Goal: Information Seeking & Learning: Find specific fact

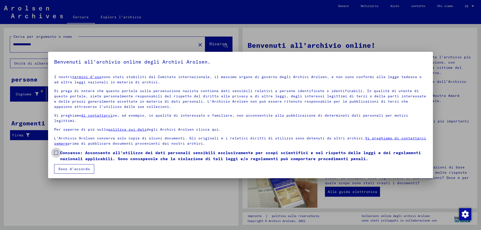
click at [57, 154] on span at bounding box center [56, 153] width 4 height 4
click at [63, 167] on font "Sono d'accordo" at bounding box center [74, 169] width 32 height 5
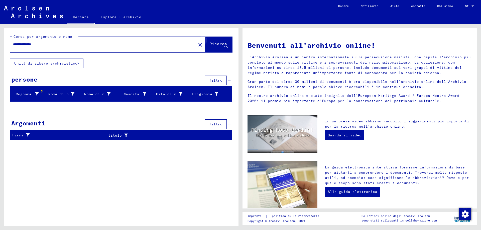
click at [226, 48] on icon at bounding box center [226, 46] width 4 height 4
click at [227, 47] on icon at bounding box center [226, 46] width 4 height 4
click at [44, 46] on input "**********" at bounding box center [101, 44] width 177 height 5
type input "*****"
click at [226, 47] on icon at bounding box center [226, 46] width 4 height 4
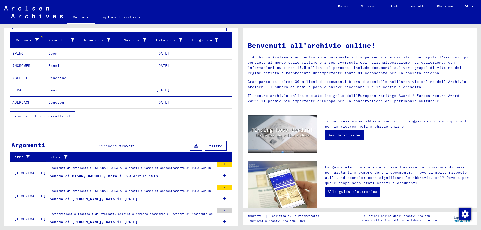
scroll to position [75, 0]
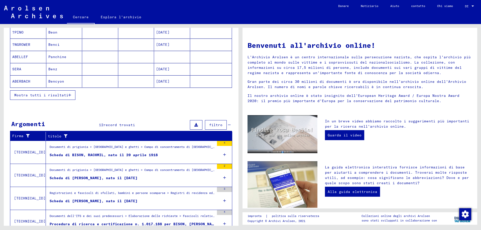
click at [68, 97] on icon "button" at bounding box center [69, 96] width 3 height 4
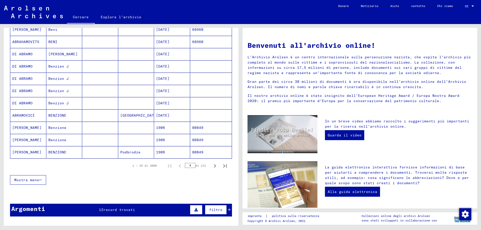
scroll to position [251, 0]
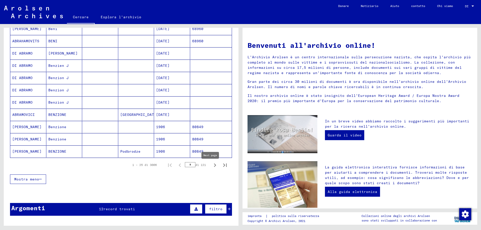
click at [212, 168] on icon "Pagina successiva" at bounding box center [215, 165] width 7 height 7
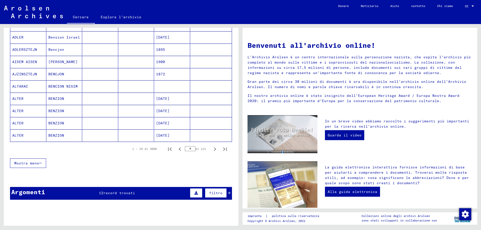
scroll to position [301, 0]
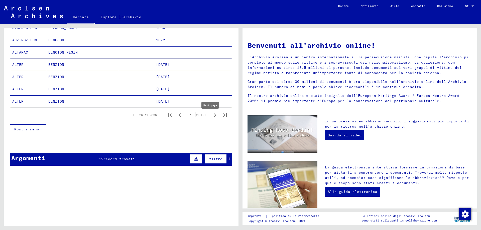
click at [212, 119] on icon "Pagina successiva" at bounding box center [215, 115] width 7 height 7
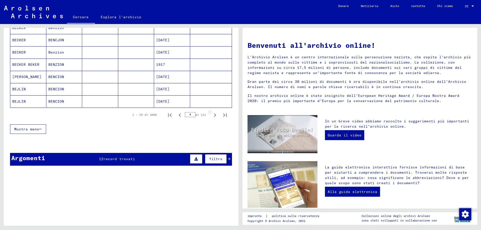
click at [212, 119] on icon "Pagina successiva" at bounding box center [215, 115] width 7 height 7
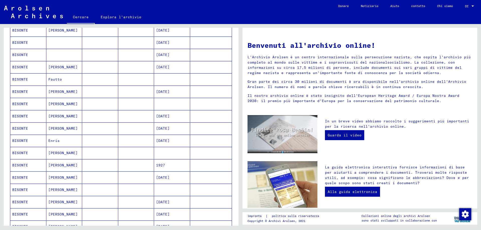
scroll to position [276, 0]
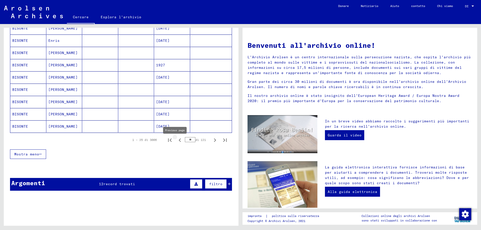
click at [179, 142] on icon "Pagina precedente" at bounding box center [180, 141] width 2 height 4
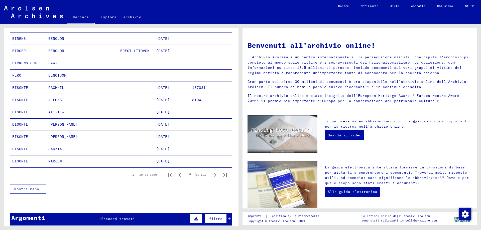
scroll to position [376, 0]
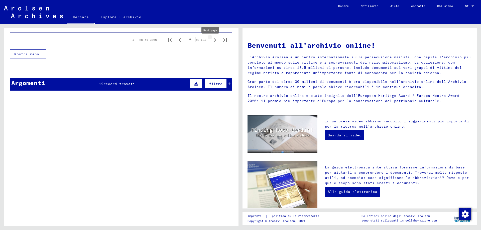
click at [212, 44] on icon "Pagina successiva" at bounding box center [215, 40] width 7 height 7
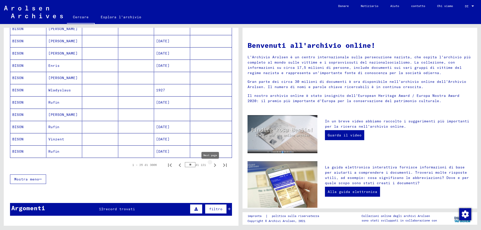
click at [212, 166] on icon "Pagina successiva" at bounding box center [215, 165] width 7 height 7
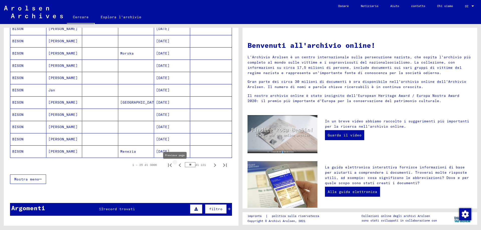
click at [177, 168] on icon "Pagina precedente" at bounding box center [180, 165] width 7 height 7
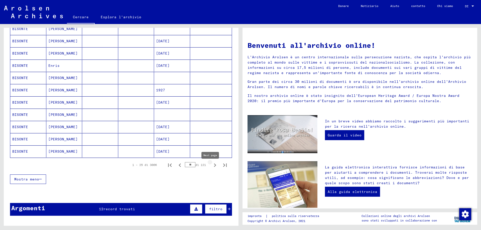
click at [212, 167] on icon "Pagina successiva" at bounding box center [215, 165] width 7 height 7
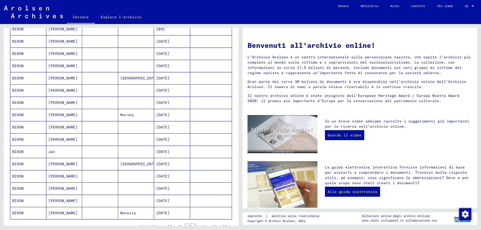
scroll to position [176, 0]
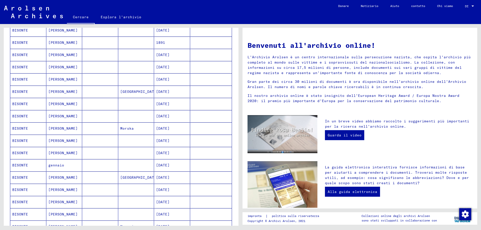
click at [62, 96] on mat-cell "[PERSON_NAME]" at bounding box center [64, 92] width 36 height 12
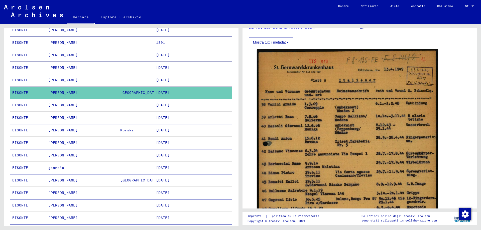
click at [71, 111] on mat-cell "[PERSON_NAME]" at bounding box center [64, 105] width 36 height 12
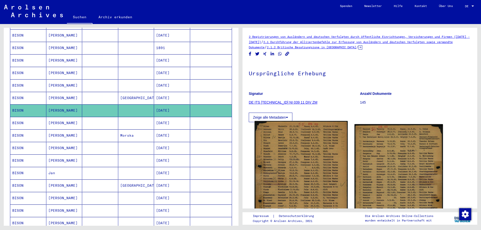
scroll to position [75, 0]
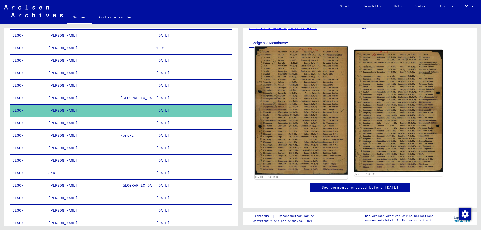
click at [308, 150] on img at bounding box center [301, 111] width 93 height 129
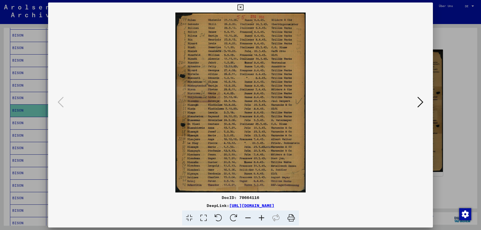
click at [230, 106] on img at bounding box center [240, 103] width 351 height 180
click at [263, 221] on icon at bounding box center [262, 218] width 14 height 15
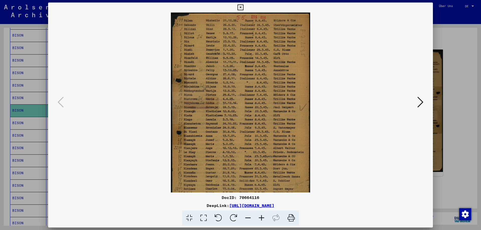
click at [416, 106] on button at bounding box center [420, 103] width 9 height 14
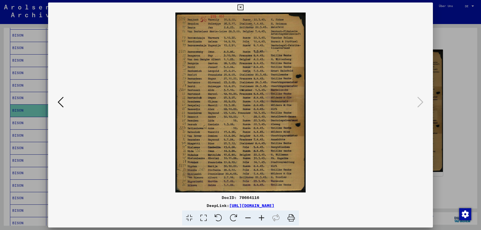
click at [264, 218] on icon at bounding box center [262, 218] width 14 height 15
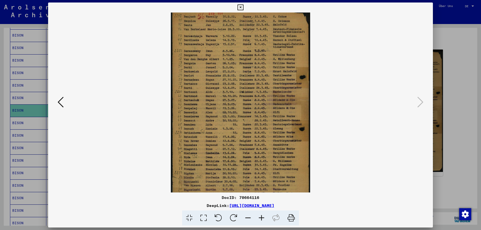
scroll to position [13, 0]
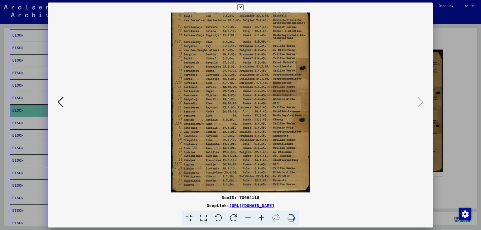
drag, startPoint x: 194, startPoint y: 167, endPoint x: 195, endPoint y: 144, distance: 22.6
click at [195, 144] on img at bounding box center [240, 96] width 139 height 193
click at [60, 104] on icon at bounding box center [61, 102] width 6 height 12
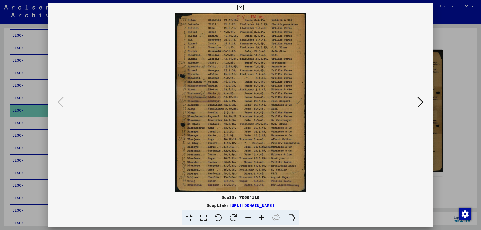
click at [240, 5] on icon at bounding box center [241, 8] width 6 height 6
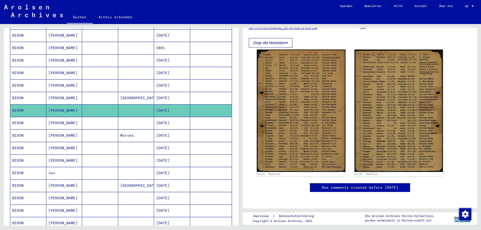
click at [59, 120] on mat-cell "[PERSON_NAME]" at bounding box center [64, 123] width 36 height 12
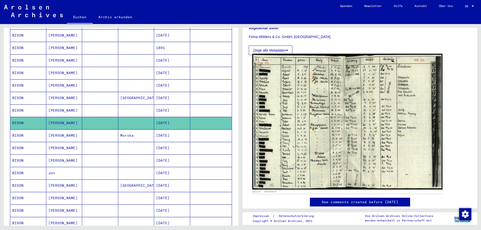
scroll to position [150, 0]
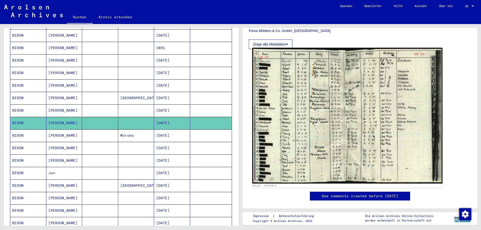
click at [321, 104] on img at bounding box center [348, 116] width 190 height 136
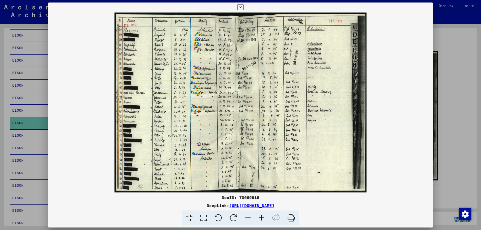
click at [321, 104] on img at bounding box center [240, 103] width 385 height 180
click at [242, 7] on icon at bounding box center [241, 8] width 6 height 6
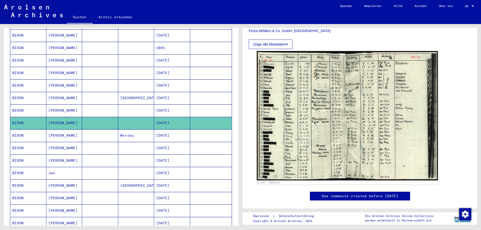
click at [65, 209] on mat-cell "[PERSON_NAME]" at bounding box center [64, 211] width 36 height 12
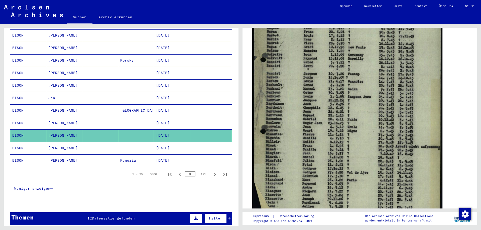
scroll to position [150, 0]
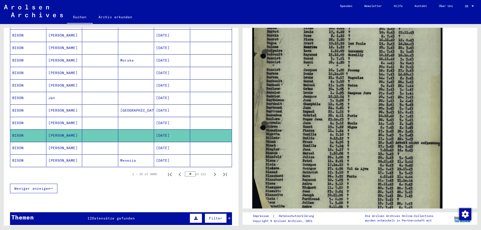
click at [327, 156] on img at bounding box center [348, 89] width 190 height 269
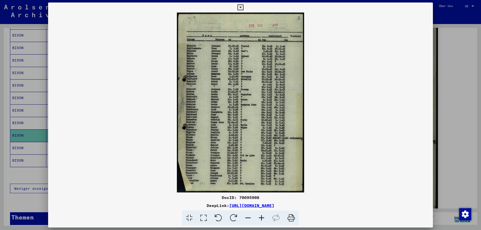
click at [264, 221] on icon at bounding box center [262, 218] width 14 height 15
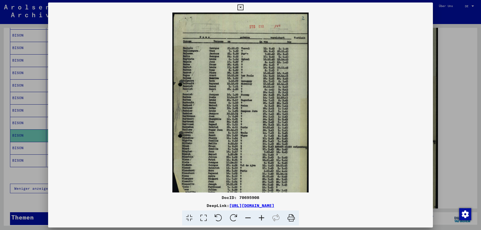
click at [264, 221] on icon at bounding box center [262, 218] width 14 height 15
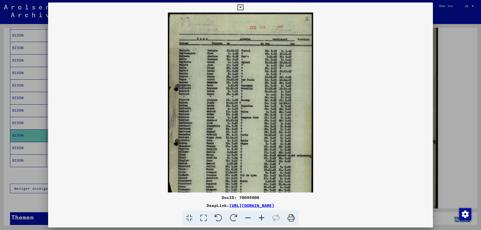
click at [264, 221] on icon at bounding box center [262, 218] width 14 height 15
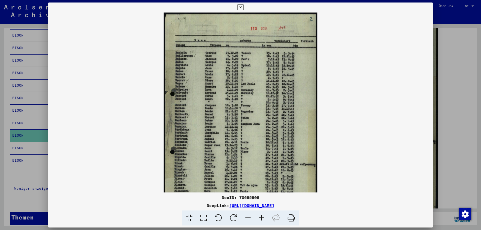
click at [264, 221] on icon at bounding box center [262, 218] width 14 height 15
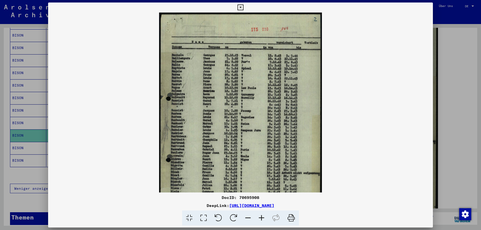
click at [264, 217] on icon at bounding box center [262, 218] width 14 height 15
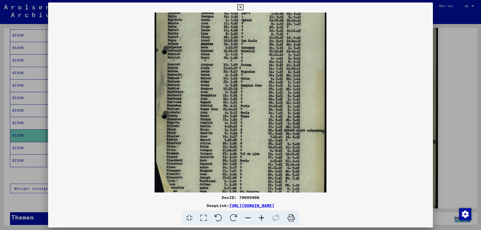
scroll to position [63, 0]
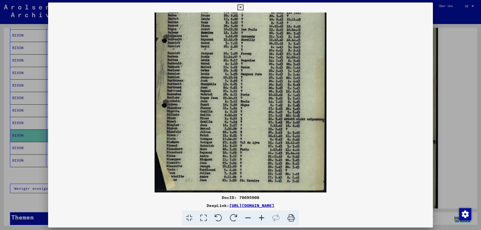
drag, startPoint x: 239, startPoint y: 120, endPoint x: 235, endPoint y: 43, distance: 76.8
click at [235, 43] on img at bounding box center [241, 71] width 172 height 243
click at [242, 6] on icon at bounding box center [241, 8] width 6 height 6
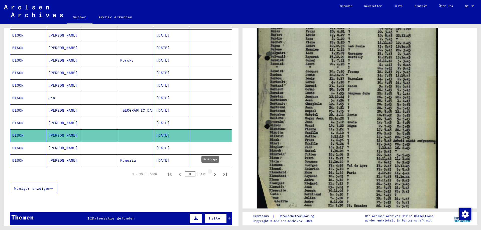
click at [214, 173] on icon "Next page" at bounding box center [215, 175] width 2 height 4
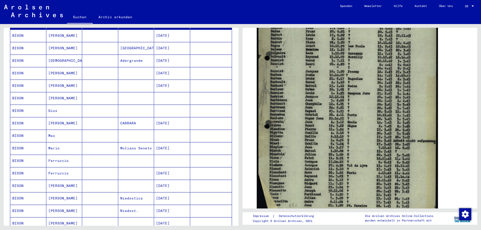
scroll to position [77, 0]
click at [83, 149] on mat-cell at bounding box center [100, 148] width 36 height 12
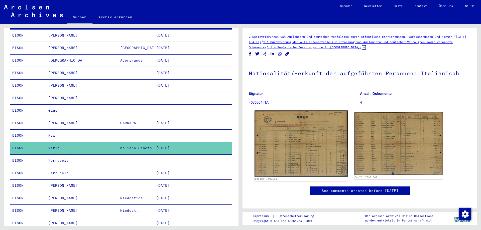
click at [310, 148] on img at bounding box center [301, 144] width 93 height 66
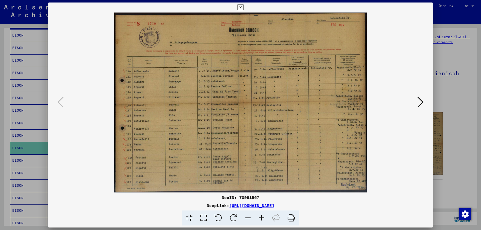
click at [310, 148] on img at bounding box center [240, 103] width 351 height 180
click at [264, 216] on icon at bounding box center [262, 218] width 14 height 15
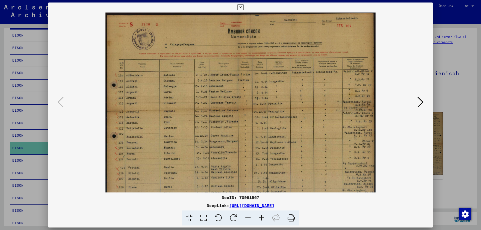
click at [264, 216] on icon at bounding box center [262, 218] width 14 height 15
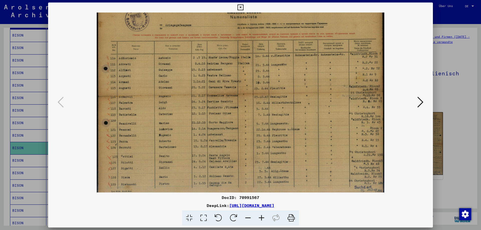
scroll to position [25, 0]
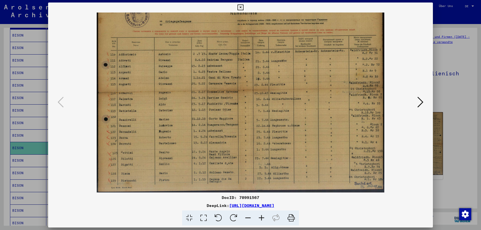
drag, startPoint x: 245, startPoint y: 134, endPoint x: 256, endPoint y: 102, distance: 34.4
click at [256, 102] on img at bounding box center [241, 89] width 288 height 205
click at [420, 103] on icon at bounding box center [421, 102] width 6 height 12
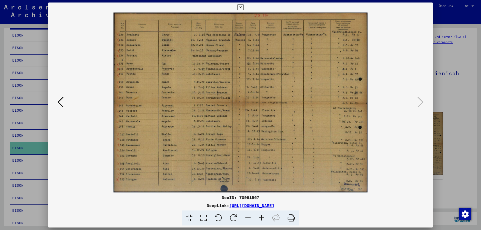
scroll to position [0, 0]
click at [242, 5] on icon at bounding box center [241, 8] width 6 height 6
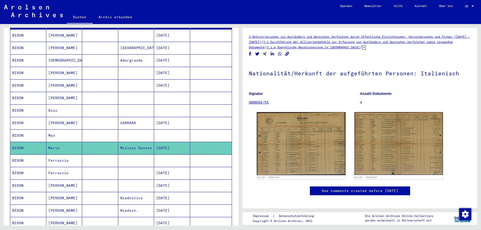
click at [65, 70] on mat-cell "[PERSON_NAME]" at bounding box center [64, 73] width 36 height 12
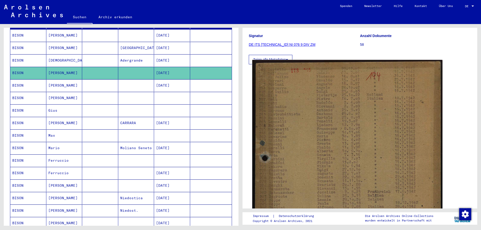
scroll to position [100, 0]
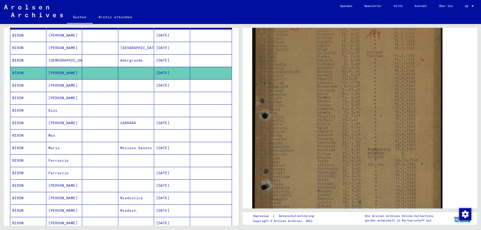
click at [343, 125] on img at bounding box center [348, 151] width 190 height 267
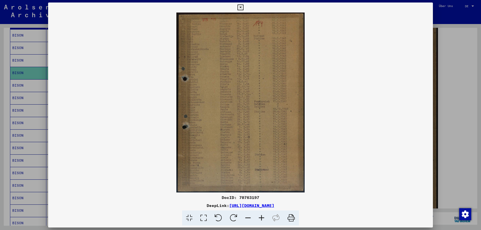
click at [264, 218] on icon at bounding box center [262, 218] width 14 height 15
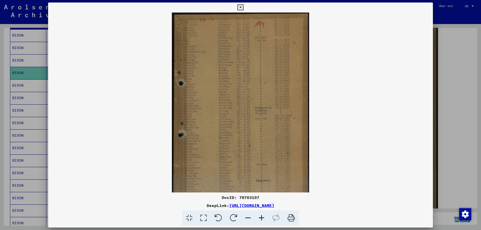
click at [264, 218] on icon at bounding box center [262, 218] width 14 height 15
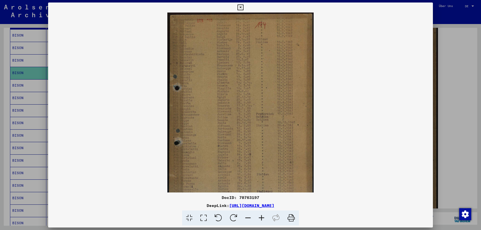
click at [264, 218] on icon at bounding box center [262, 218] width 14 height 15
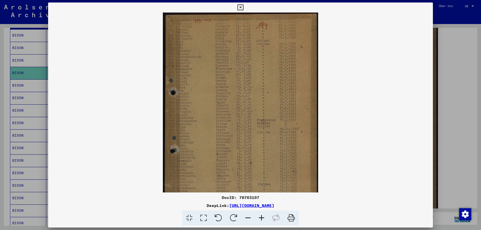
click at [264, 218] on icon at bounding box center [262, 218] width 14 height 15
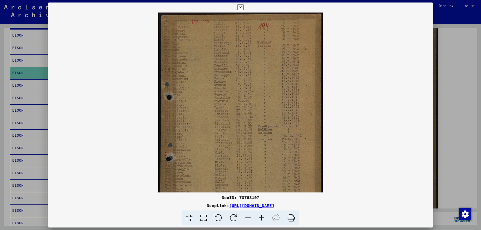
click at [264, 218] on icon at bounding box center [262, 218] width 14 height 15
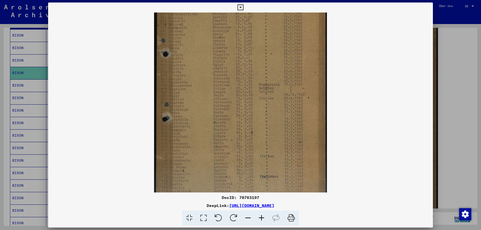
drag, startPoint x: 212, startPoint y: 121, endPoint x: 223, endPoint y: 68, distance: 53.7
click at [223, 68] on img at bounding box center [240, 86] width 173 height 243
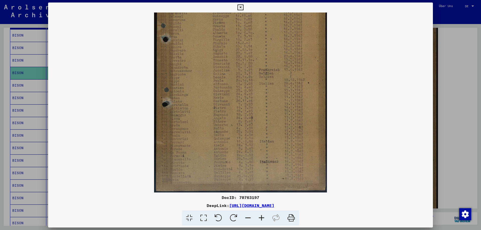
scroll to position [0, 0]
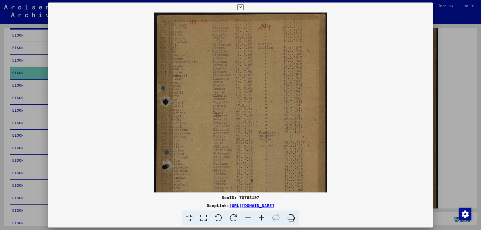
drag, startPoint x: 258, startPoint y: 115, endPoint x: 237, endPoint y: 220, distance: 107.2
click at [238, 224] on div "DocID: 70763197 DeepLink: [URL][DOMAIN_NAME]" at bounding box center [240, 115] width 385 height 224
drag, startPoint x: 264, startPoint y: 131, endPoint x: 267, endPoint y: 155, distance: 24.0
click at [267, 155] on img at bounding box center [240, 134] width 173 height 243
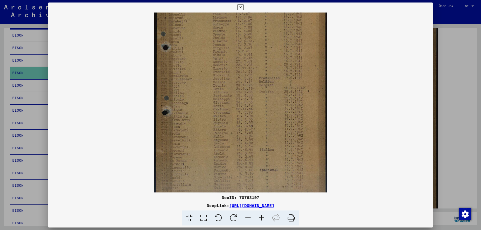
scroll to position [63, 0]
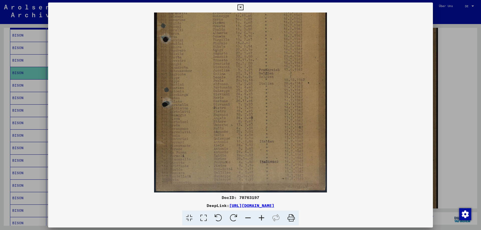
drag, startPoint x: 268, startPoint y: 117, endPoint x: 246, endPoint y: -4, distance: 122.6
click at [246, 0] on html "Suchen Archiv erkunden Spenden Newsletter Hilfe Kontakt Über Uns Suchen Archiv …" at bounding box center [240, 115] width 481 height 230
drag, startPoint x: 241, startPoint y: 4, endPoint x: 239, endPoint y: 5, distance: 2.8
click at [241, 5] on icon at bounding box center [241, 8] width 6 height 6
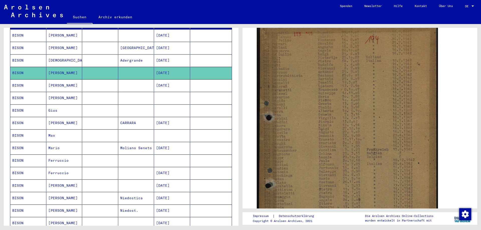
click at [62, 35] on mat-cell "[PERSON_NAME]" at bounding box center [64, 35] width 36 height 12
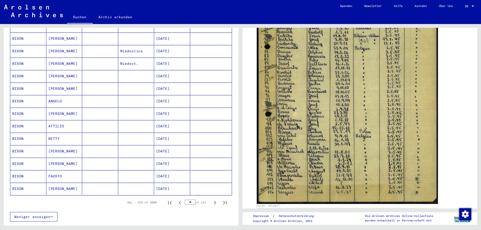
scroll to position [228, 0]
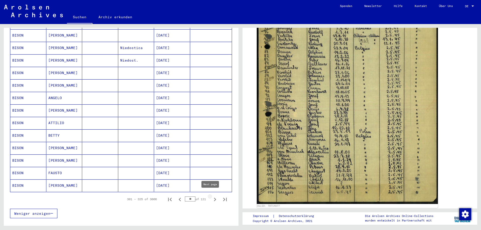
click at [212, 198] on icon "Next page" at bounding box center [215, 199] width 7 height 7
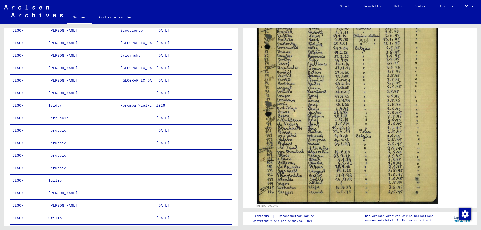
scroll to position [128, 0]
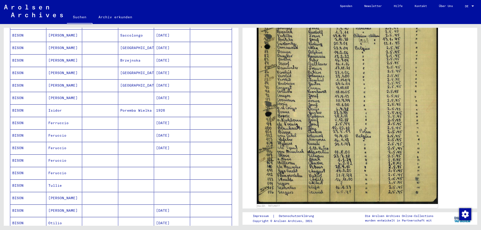
click at [74, 98] on mat-cell "[PERSON_NAME]" at bounding box center [64, 98] width 36 height 12
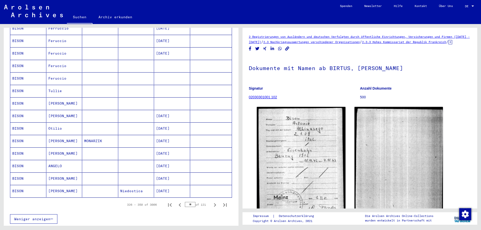
scroll to position [228, 0]
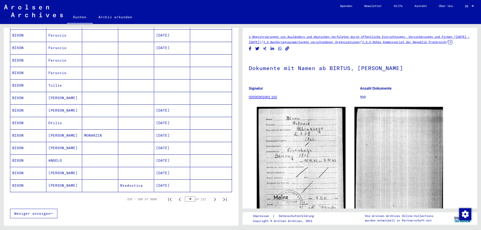
click at [65, 159] on mat-cell "ANGELO" at bounding box center [64, 161] width 36 height 12
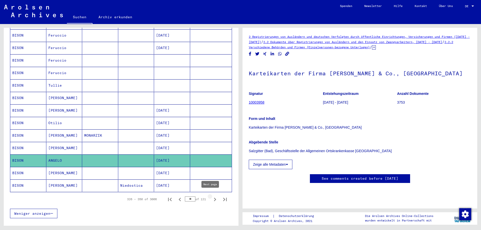
click at [212, 196] on icon "Next page" at bounding box center [215, 199] width 7 height 7
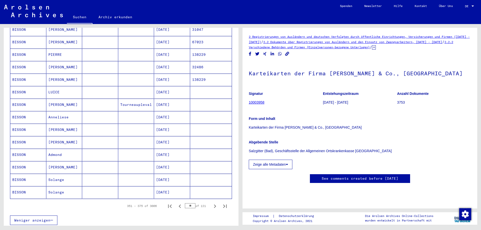
scroll to position [228, 0]
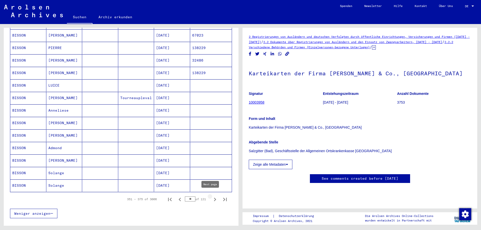
click at [212, 198] on icon "Next page" at bounding box center [215, 199] width 7 height 7
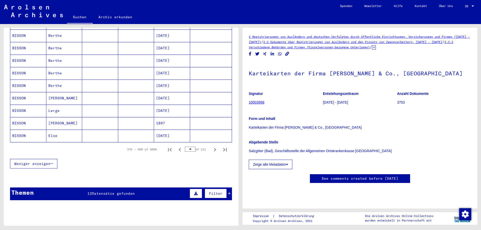
scroll to position [278, 0]
click at [212, 147] on icon "Next page" at bounding box center [215, 149] width 7 height 7
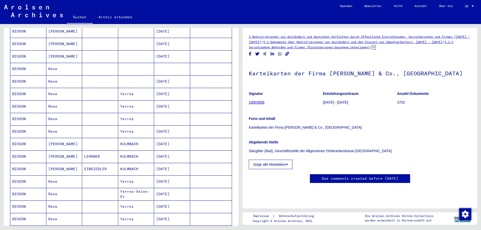
scroll to position [228, 0]
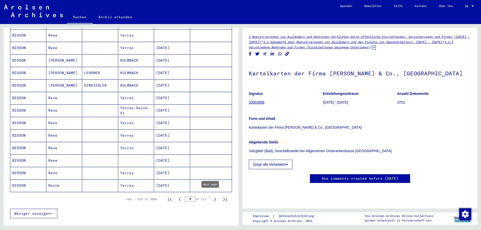
click at [212, 197] on icon "Next page" at bounding box center [215, 199] width 7 height 7
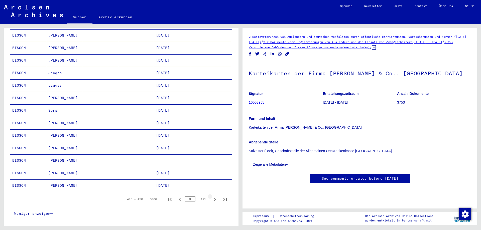
click at [212, 197] on icon "Next page" at bounding box center [215, 199] width 7 height 7
click at [214, 198] on icon "Next page" at bounding box center [215, 200] width 2 height 4
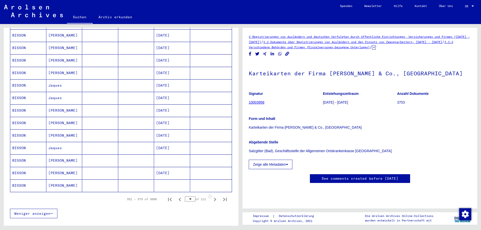
click at [214, 198] on icon "Next page" at bounding box center [215, 200] width 2 height 4
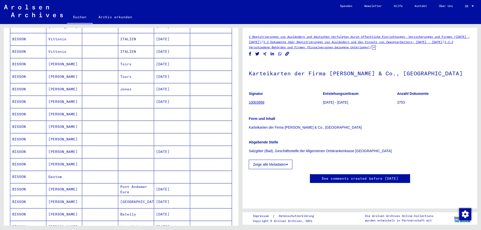
scroll to position [128, 0]
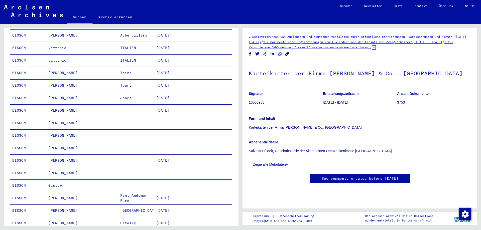
click at [161, 44] on mat-cell "[DATE]" at bounding box center [172, 48] width 36 height 12
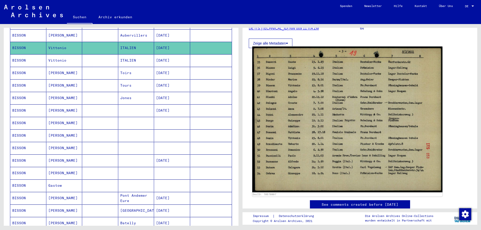
scroll to position [75, 0]
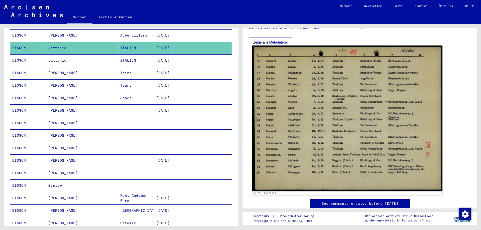
click at [343, 135] on img at bounding box center [348, 119] width 190 height 146
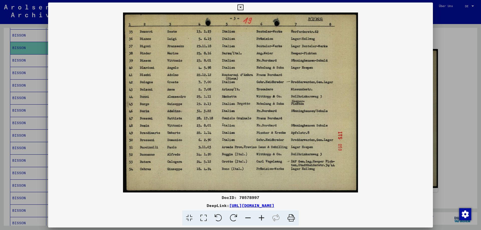
click at [241, 5] on icon at bounding box center [241, 8] width 6 height 6
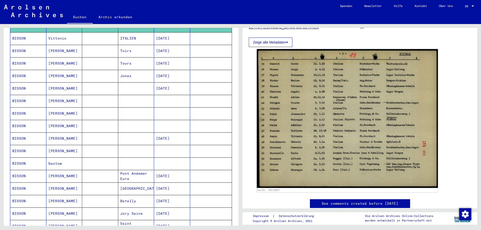
scroll to position [203, 0]
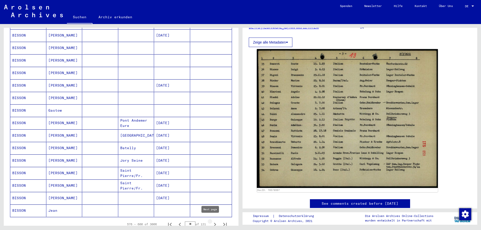
click at [214, 223] on icon "Next page" at bounding box center [215, 225] width 2 height 4
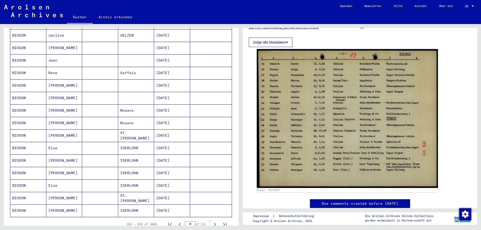
click at [214, 223] on icon "Next page" at bounding box center [215, 225] width 2 height 4
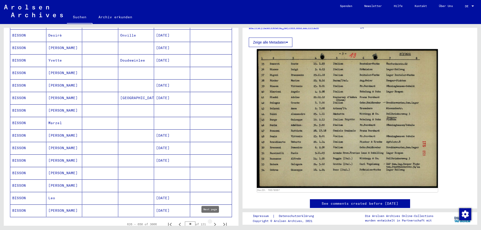
click at [214, 223] on icon "Next page" at bounding box center [215, 225] width 2 height 4
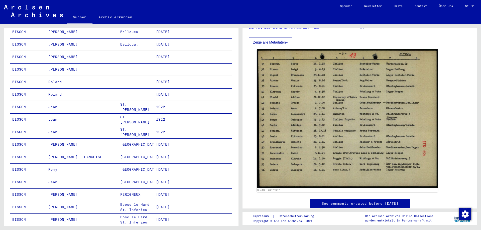
scroll to position [228, 0]
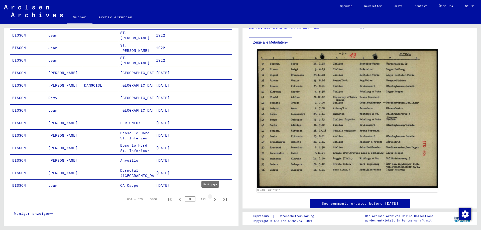
click at [212, 199] on icon "Next page" at bounding box center [215, 199] width 7 height 7
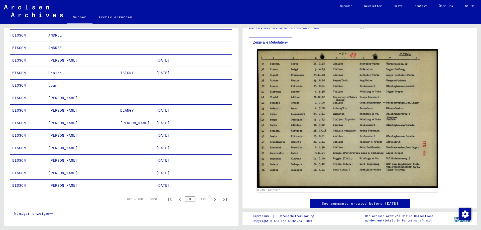
click at [212, 198] on icon "Next page" at bounding box center [215, 199] width 7 height 7
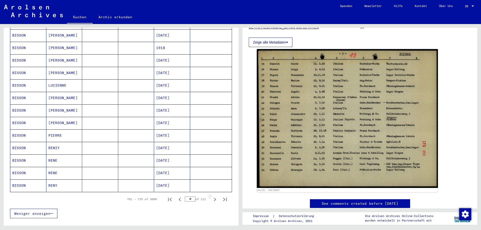
click at [212, 198] on icon "Next page" at bounding box center [215, 199] width 7 height 7
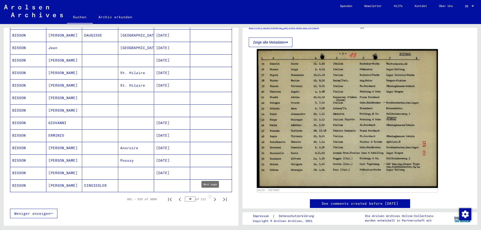
click at [212, 198] on icon "Next page" at bounding box center [215, 199] width 7 height 7
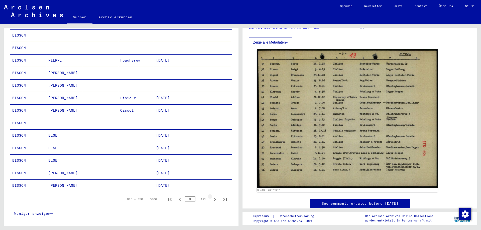
click at [212, 198] on icon "Next page" at bounding box center [215, 199] width 7 height 7
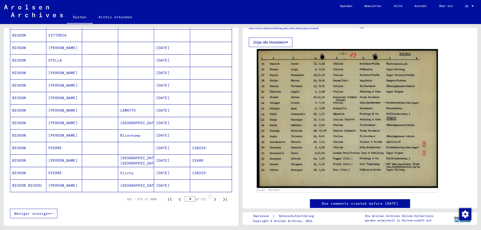
click at [212, 198] on icon "Next page" at bounding box center [215, 199] width 7 height 7
type input "**"
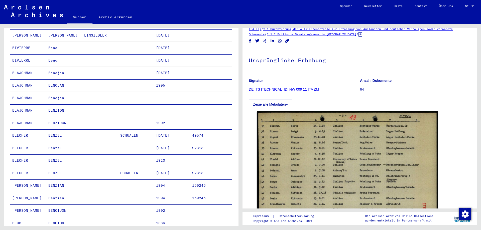
scroll to position [0, 0]
